Goal: Find specific page/section

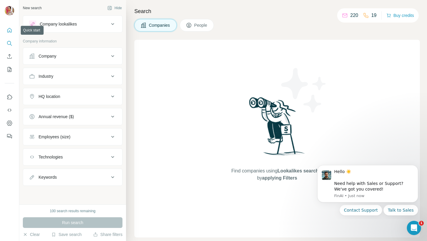
click at [9, 31] on icon "Quick start" at bounding box center [10, 30] width 6 height 6
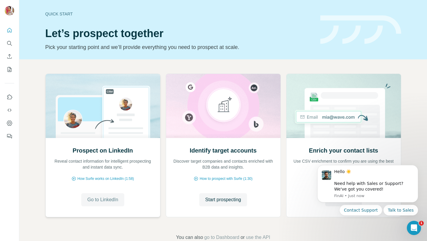
click at [106, 201] on span "Go to LinkedIn" at bounding box center [102, 199] width 31 height 7
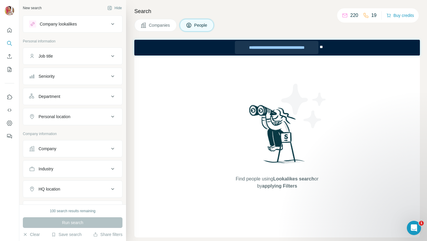
click at [246, 48] on div "**********" at bounding box center [277, 47] width 84 height 13
